Goal: Entertainment & Leisure: Consume media (video, audio)

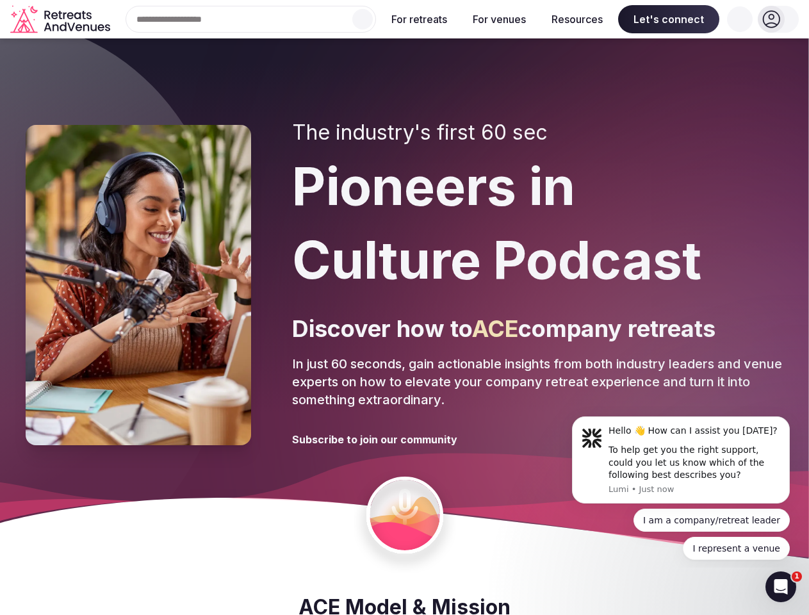
click at [404, 307] on div "The industry's first 60 sec Pioneers in Culture Podcast Discover how to ACE com…" at bounding box center [537, 284] width 491 height 329
click at [251, 19] on div "Search Popular Destinations [GEOGRAPHIC_DATA], [GEOGRAPHIC_DATA] [GEOGRAPHIC_DA…" at bounding box center [245, 19] width 261 height 27
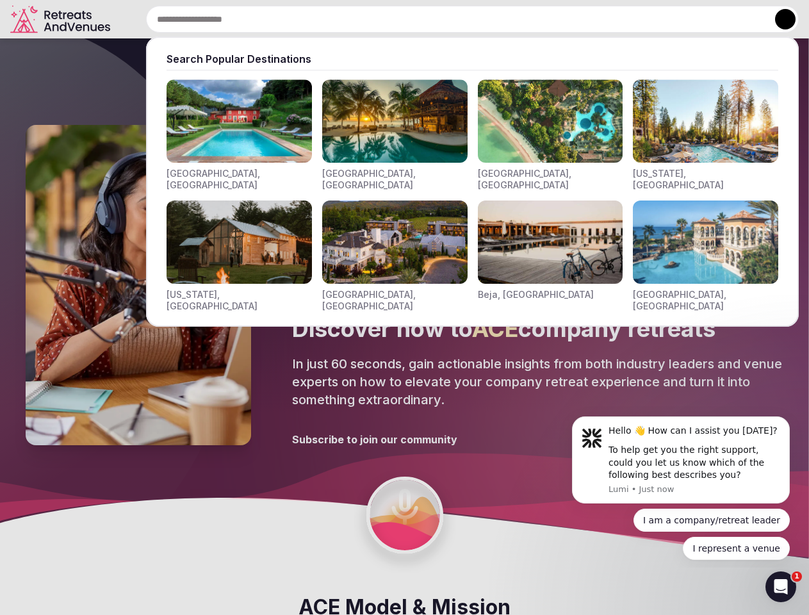
click at [362, 19] on input "text" at bounding box center [472, 19] width 653 height 27
click at [419, 19] on input "text" at bounding box center [472, 19] width 653 height 27
click at [499, 19] on input "text" at bounding box center [472, 19] width 653 height 27
click at [577, 19] on input "text" at bounding box center [472, 19] width 653 height 27
click at [669, 19] on input "text" at bounding box center [472, 19] width 653 height 27
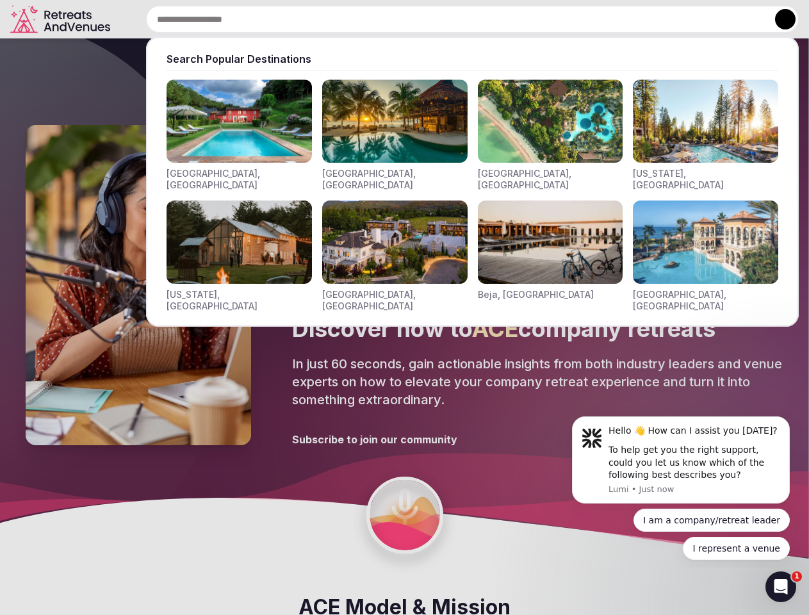
click at [740, 19] on input "text" at bounding box center [472, 19] width 653 height 27
click at [778, 19] on button at bounding box center [785, 19] width 20 height 20
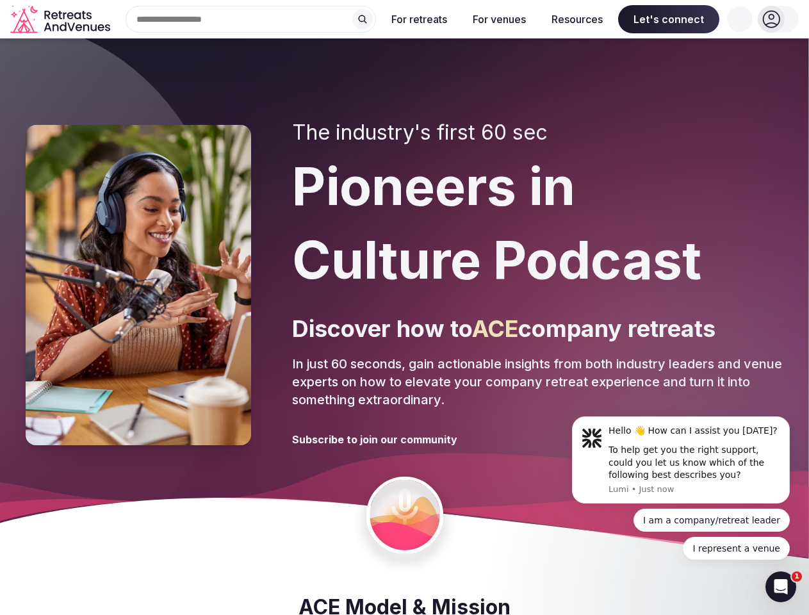
click at [681, 460] on div "To help get you the right support, could you let us know which of the following…" at bounding box center [694, 463] width 172 height 38
